Goal: Information Seeking & Learning: Find specific fact

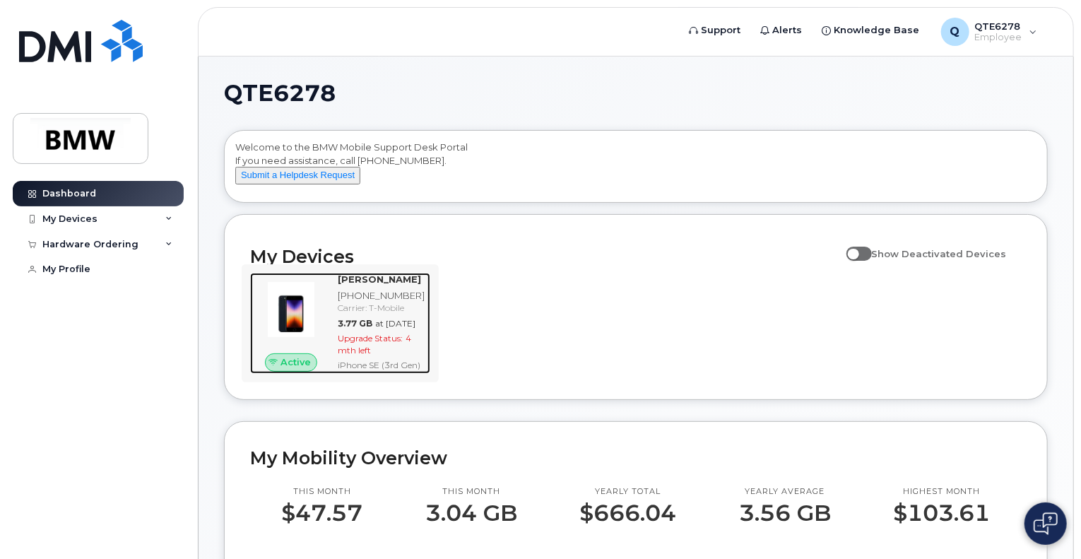
click at [375, 303] on div "[PHONE_NUMBER]" at bounding box center [381, 295] width 87 height 13
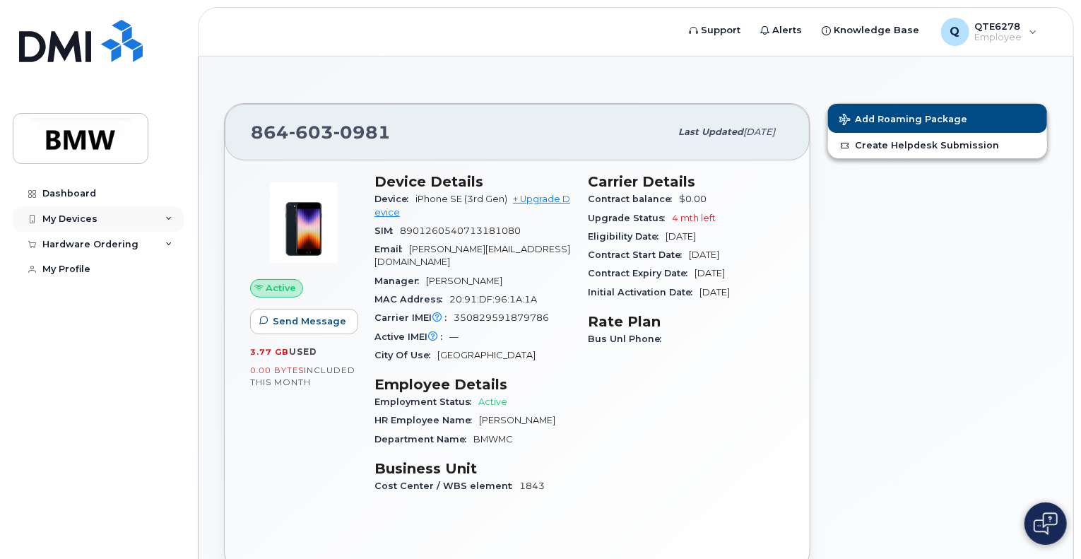
click at [150, 218] on div "My Devices" at bounding box center [98, 218] width 171 height 25
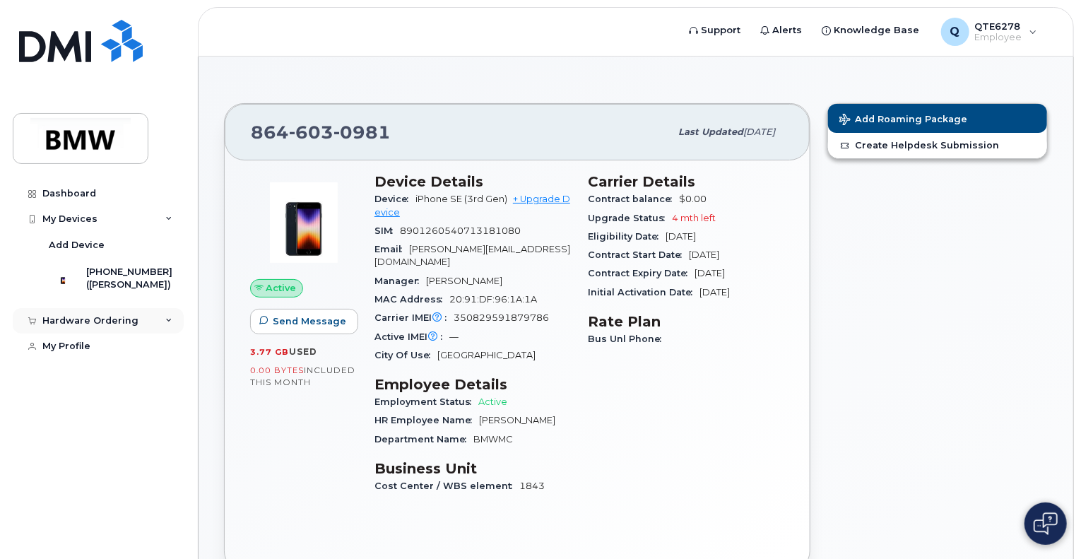
click at [136, 334] on div "Hardware Ordering" at bounding box center [98, 320] width 171 height 25
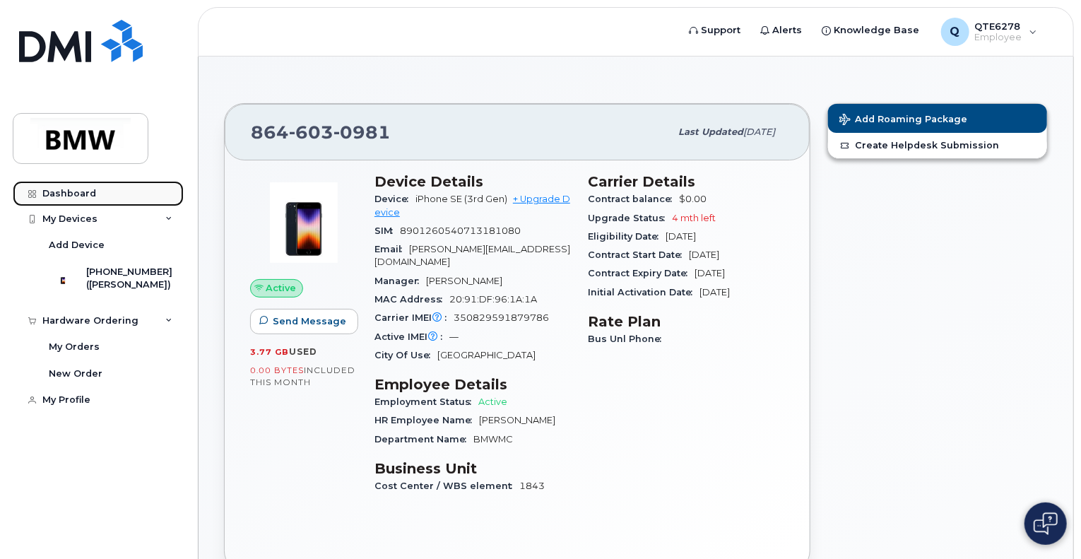
click at [101, 190] on link "Dashboard" at bounding box center [98, 193] width 171 height 25
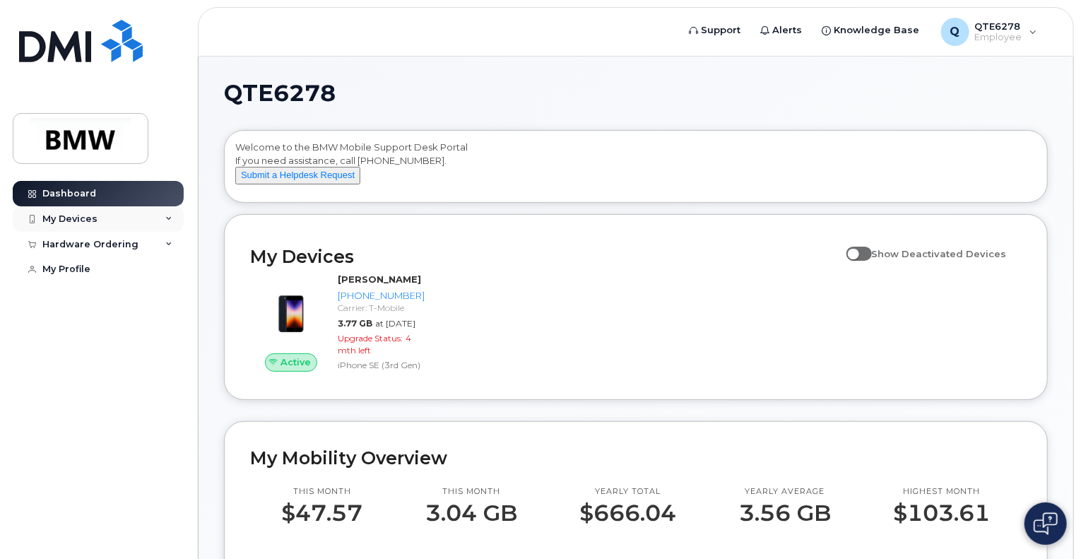
click at [165, 221] on div "My Devices" at bounding box center [98, 218] width 171 height 25
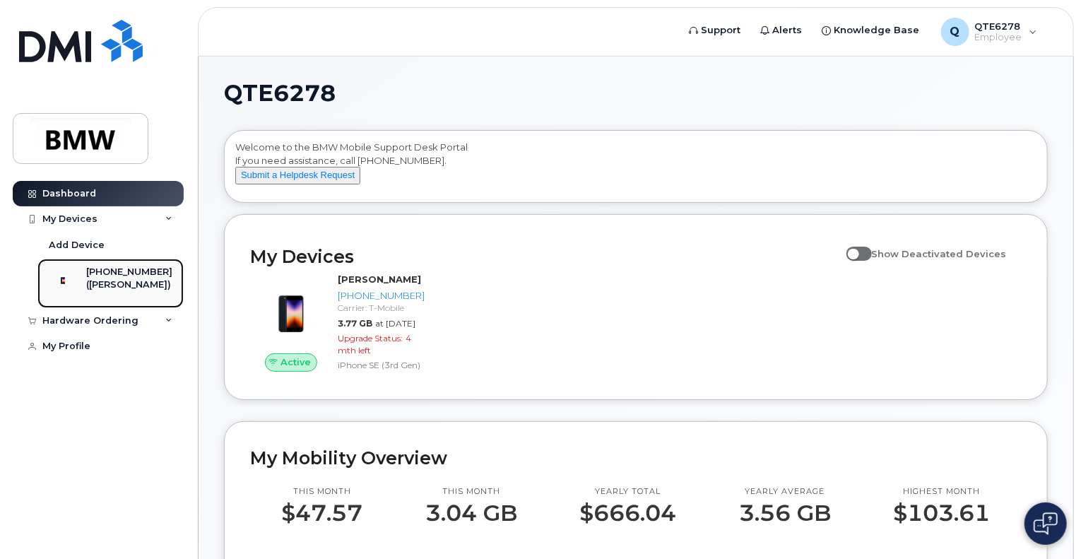
click at [155, 281] on div "([PERSON_NAME])" at bounding box center [129, 284] width 86 height 13
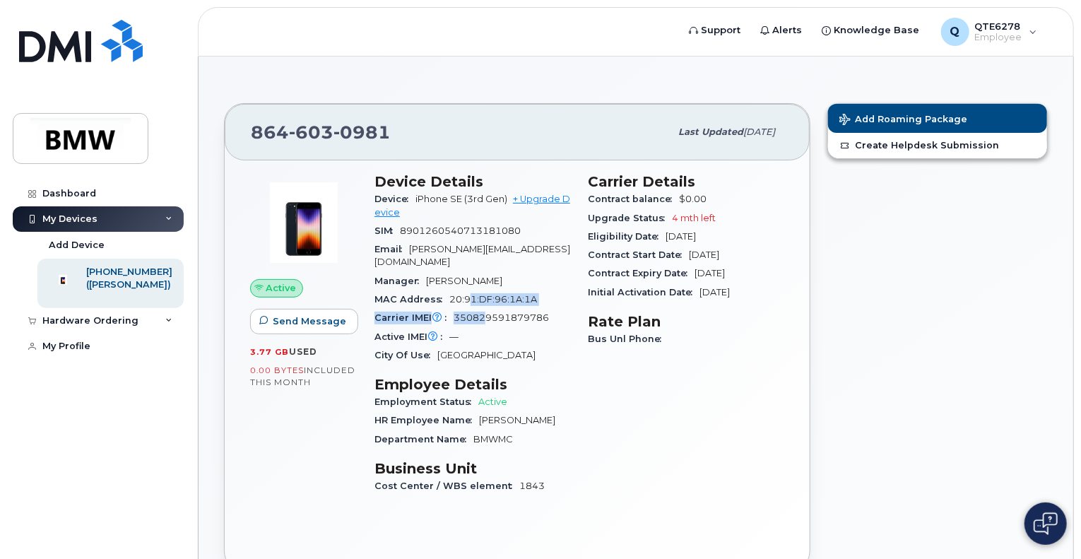
drag, startPoint x: 469, startPoint y: 282, endPoint x: 485, endPoint y: 302, distance: 25.2
click at [485, 302] on section "Device Details Device iPhone SE (3rd Gen) + Upgrade Device SIM [TECHNICAL_ID] E…" at bounding box center [473, 269] width 196 height 192
click at [485, 312] on span "350829591879786" at bounding box center [501, 317] width 95 height 11
drag, startPoint x: 485, startPoint y: 302, endPoint x: 493, endPoint y: 281, distance: 22.8
click at [493, 281] on section "Device Details Device iPhone SE (3rd Gen) + Upgrade Device SIM [TECHNICAL_ID] E…" at bounding box center [473, 269] width 196 height 192
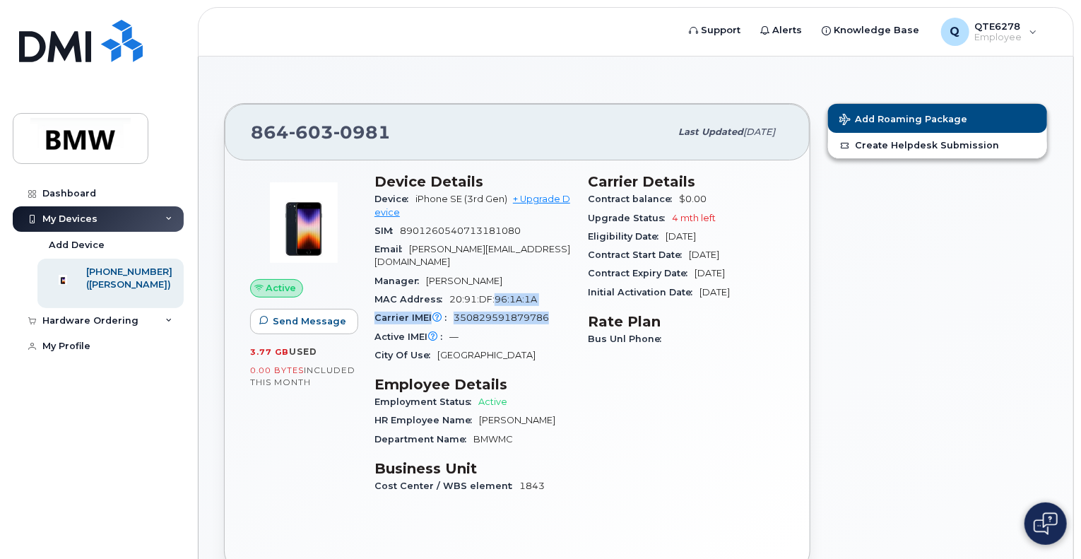
click at [493, 294] on span "20:91:DF:96:1A:1A" at bounding box center [494, 299] width 88 height 11
drag, startPoint x: 493, startPoint y: 281, endPoint x: 493, endPoint y: 293, distance: 12.7
click at [493, 293] on div "MAC Address [MAC_ADDRESS]" at bounding box center [473, 299] width 196 height 18
click at [750, 155] on div "[PHONE_NUMBER] Last updated [DATE]" at bounding box center [517, 132] width 585 height 57
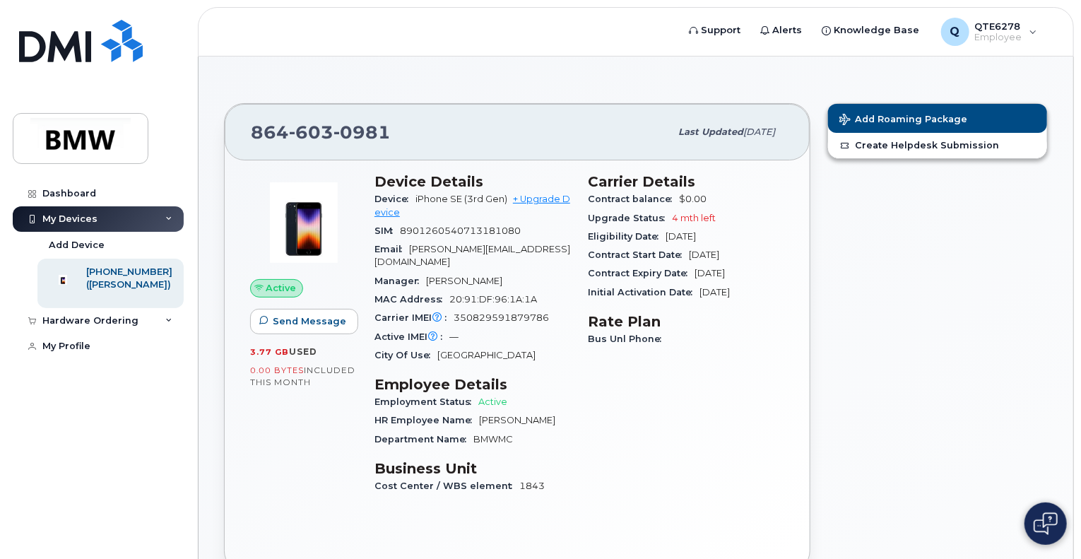
drag, startPoint x: 750, startPoint y: 155, endPoint x: 730, endPoint y: 152, distance: 20.1
click at [730, 152] on div "[PHONE_NUMBER] Last updated [DATE]" at bounding box center [517, 132] width 585 height 57
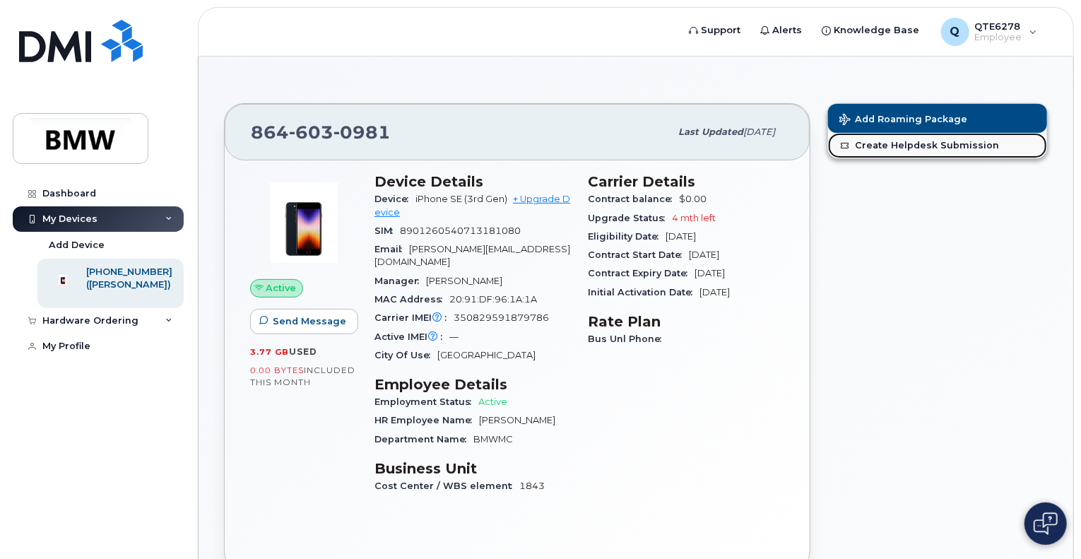
click at [874, 155] on link "Create Helpdesk Submission" at bounding box center [937, 145] width 219 height 25
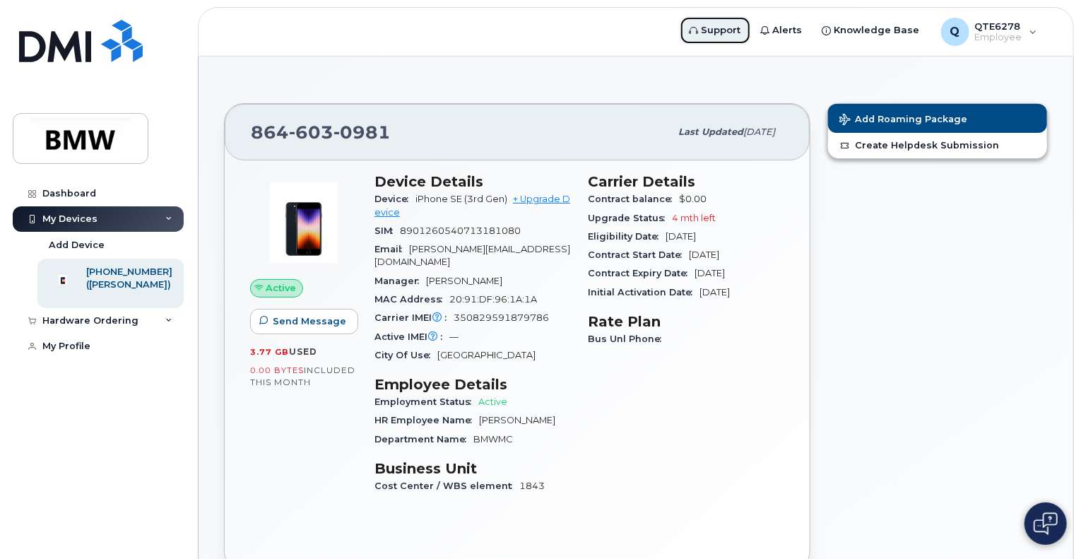
click at [735, 35] on span "Support" at bounding box center [722, 30] width 40 height 14
drag, startPoint x: 411, startPoint y: 147, endPoint x: 283, endPoint y: 146, distance: 127.9
click at [283, 146] on div "[PHONE_NUMBER] Last updated [DATE]" at bounding box center [517, 132] width 585 height 57
click at [445, 187] on h3 "Device Details" at bounding box center [473, 181] width 196 height 17
drag, startPoint x: 445, startPoint y: 187, endPoint x: 414, endPoint y: 188, distance: 31.1
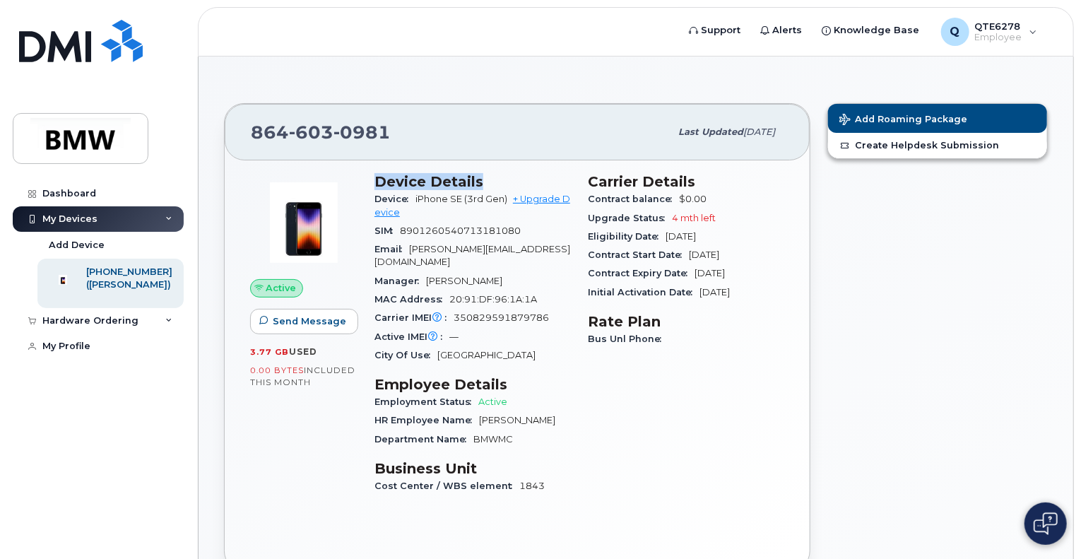
click at [414, 188] on h3 "Device Details" at bounding box center [473, 181] width 196 height 17
drag, startPoint x: 414, startPoint y: 188, endPoint x: 428, endPoint y: 186, distance: 14.3
click at [428, 186] on h3 "Device Details" at bounding box center [473, 181] width 196 height 17
